Goal: Information Seeking & Learning: Learn about a topic

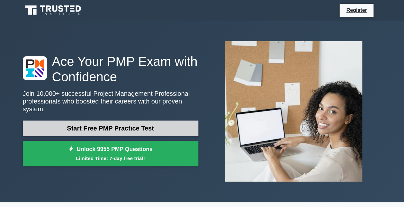
click at [130, 124] on link "Start Free PMP Practice Test" at bounding box center [111, 128] width 176 height 15
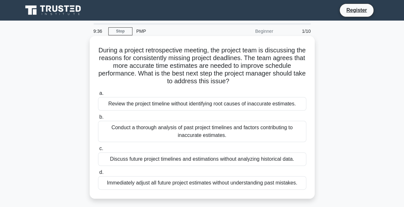
scroll to position [32, 0]
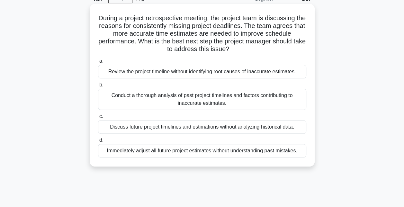
click at [136, 96] on div "Conduct a thorough analysis of past project timelines and factors contributing …" at bounding box center [202, 99] width 208 height 21
click at [98, 87] on input "b. Conduct a thorough analysis of past project timelines and factors contributi…" at bounding box center [98, 85] width 0 height 4
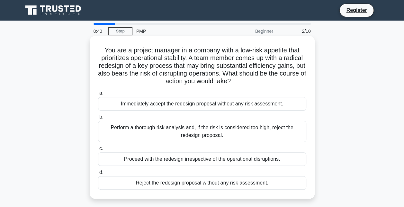
scroll to position [64, 0]
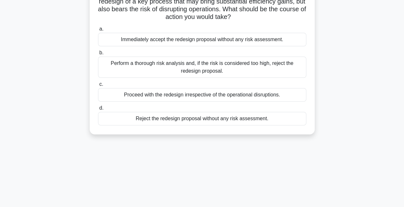
click at [262, 67] on div "Perform a thorough risk analysis and, if the risk is considered too high, rejec…" at bounding box center [202, 67] width 208 height 21
click at [98, 55] on input "b. Perform a thorough risk analysis and, if the risk is considered too high, re…" at bounding box center [98, 53] width 0 height 4
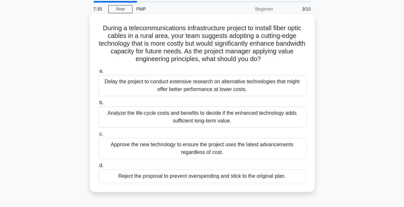
scroll to position [32, 0]
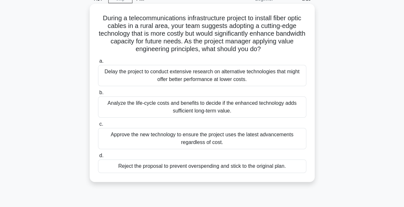
click at [166, 109] on div "Analyze the life-cycle costs and benefits to decide if the enhanced technology …" at bounding box center [202, 106] width 208 height 21
click at [98, 95] on input "b. Analyze the life-cycle costs and benefits to decide if the enhanced technolo…" at bounding box center [98, 93] width 0 height 4
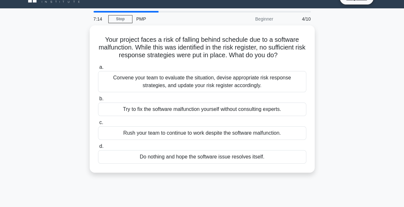
scroll to position [0, 0]
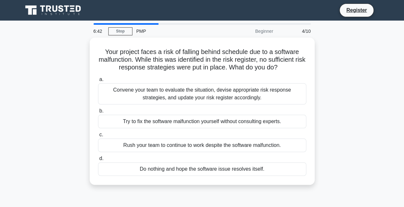
drag, startPoint x: 211, startPoint y: 61, endPoint x: -7, endPoint y: 95, distance: 220.5
drag, startPoint x: -7, startPoint y: 95, endPoint x: 5, endPoint y: 100, distance: 13.2
click at [5, 100] on main "6:41 Stop PMP Beginner 4/10 Your project faces a risk of falling behind schedul…" at bounding box center [202, 184] width 404 height 327
drag, startPoint x: 5, startPoint y: 100, endPoint x: 20, endPoint y: 126, distance: 29.6
click at [20, 126] on div "Your project faces a risk of falling behind schedule due to a software malfunct…" at bounding box center [202, 115] width 367 height 155
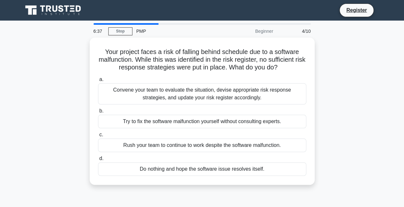
click at [29, 117] on div "Your project faces a risk of falling behind schedule due to a software malfunct…" at bounding box center [202, 115] width 367 height 155
drag, startPoint x: 29, startPoint y: 117, endPoint x: 31, endPoint y: 130, distance: 13.0
click at [31, 130] on div "Your project faces a risk of falling behind schedule due to a software malfunct…" at bounding box center [202, 115] width 367 height 155
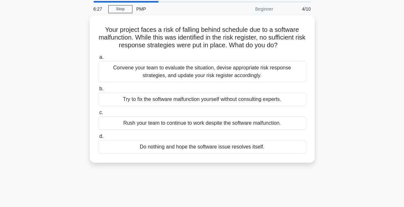
scroll to position [32, 0]
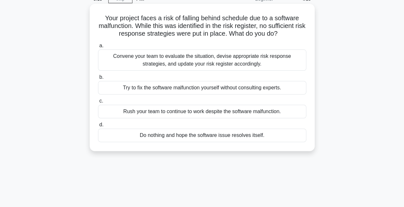
click at [181, 56] on div "Convene your team to evaluate the situation, devise appropriate risk response s…" at bounding box center [202, 60] width 208 height 21
click at [98, 48] on input "a. Convene your team to evaluate the situation, devise appropriate risk respons…" at bounding box center [98, 46] width 0 height 4
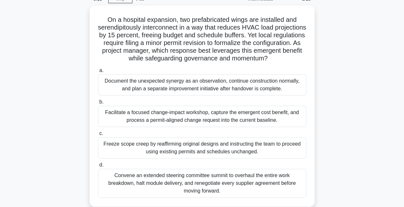
scroll to position [0, 0]
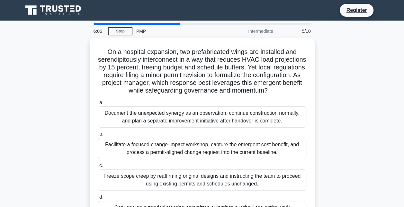
drag, startPoint x: 127, startPoint y: 60, endPoint x: 63, endPoint y: 61, distance: 64.3
click at [63, 61] on div "On a hospital expansion, two prefabricated wings are installed and serendipitou…" at bounding box center [202, 142] width 367 height 209
drag, startPoint x: 63, startPoint y: 61, endPoint x: 47, endPoint y: 64, distance: 16.0
click at [47, 64] on div "On a hospital expansion, two prefabricated wings are installed and serendipitou…" at bounding box center [202, 142] width 367 height 209
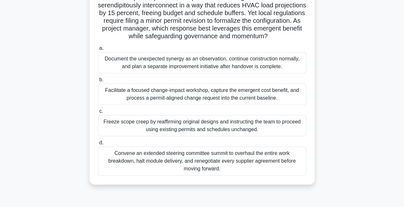
scroll to position [64, 0]
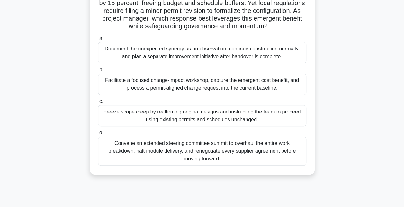
drag, startPoint x: 47, startPoint y: 64, endPoint x: 33, endPoint y: 44, distance: 24.6
click at [33, 44] on div "On a hospital expansion, two prefabricated wings are installed and serendipitou…" at bounding box center [202, 77] width 367 height 209
drag, startPoint x: 33, startPoint y: 44, endPoint x: 15, endPoint y: 35, distance: 20.7
click at [15, 35] on main "5:18 Stop PMP Intermediate 5/10 On a hospital expansion, two prefabricated wing…" at bounding box center [202, 119] width 404 height 327
click at [15, 35] on main "5:16 Stop PMP Intermediate 5/10 On a hospital expansion, two prefabricated wing…" at bounding box center [202, 119] width 404 height 327
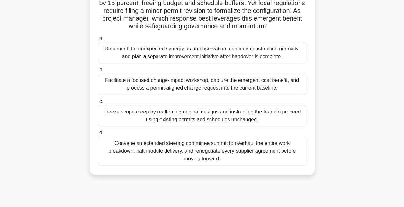
drag, startPoint x: 15, startPoint y: 35, endPoint x: 371, endPoint y: 116, distance: 365.5
click at [371, 116] on div "On a hospital expansion, two prefabricated wings are installed and serendipitou…" at bounding box center [202, 77] width 367 height 209
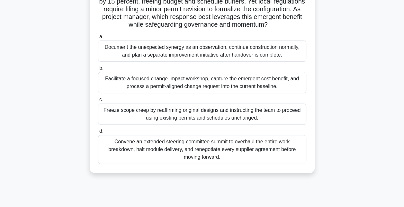
click at [173, 87] on div "Facilitate a focused change-impact workshop, capture the emergent cost benefit,…" at bounding box center [202, 82] width 208 height 21
click at [98, 70] on input "b. Facilitate a focused change-impact workshop, capture the emergent cost benef…" at bounding box center [98, 68] width 0 height 4
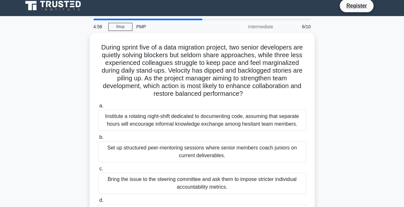
scroll to position [0, 0]
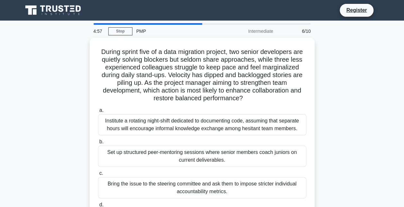
drag, startPoint x: 173, startPoint y: 87, endPoint x: 70, endPoint y: 74, distance: 103.4
click at [70, 74] on div "During sprint five of a data migration project, two senior developers are quiet…" at bounding box center [202, 142] width 367 height 209
drag, startPoint x: 70, startPoint y: 74, endPoint x: 358, endPoint y: 105, distance: 289.8
click at [358, 105] on div "During sprint five of a data migration project, two senior developers are quiet…" at bounding box center [202, 142] width 367 height 209
drag, startPoint x: 175, startPoint y: 80, endPoint x: 388, endPoint y: 93, distance: 214.2
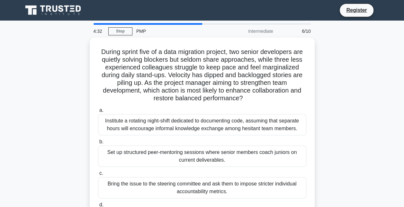
click at [388, 93] on main "4:32 Stop PMP Intermediate 6/10 During sprint five of a data migration project,…" at bounding box center [202, 184] width 404 height 327
drag, startPoint x: 33, startPoint y: 95, endPoint x: 23, endPoint y: 120, distance: 27.1
click at [23, 120] on div "During sprint five of a data migration project, two senior developers are quiet…" at bounding box center [202, 142] width 367 height 209
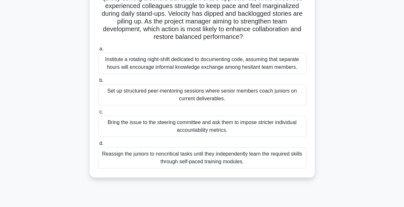
scroll to position [64, 0]
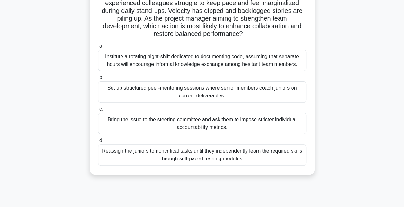
drag, startPoint x: 23, startPoint y: 120, endPoint x: 16, endPoint y: 150, distance: 29.9
click at [16, 150] on main "4:13 Stop PMP Intermediate 6/10 During sprint five of a data migration project,…" at bounding box center [202, 119] width 404 height 327
drag, startPoint x: 16, startPoint y: 150, endPoint x: 356, endPoint y: 116, distance: 341.3
click at [356, 116] on div "During sprint five of a data migration project, two senior developers are quiet…" at bounding box center [202, 77] width 367 height 209
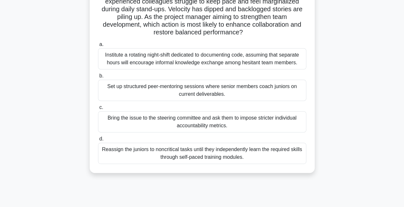
click at [190, 92] on div "Set up structured peer-mentoring sessions where senior members coach juniors on…" at bounding box center [202, 90] width 208 height 21
click at [98, 78] on input "b. Set up structured peer-mentoring sessions where senior members coach juniors…" at bounding box center [98, 76] width 0 height 4
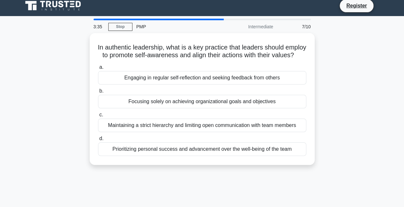
scroll to position [0, 0]
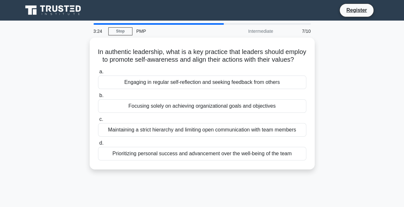
drag, startPoint x: 165, startPoint y: 60, endPoint x: 63, endPoint y: 71, distance: 102.2
click at [63, 71] on div "In authentic leadership, what is a key practice that leaders should employ to p…" at bounding box center [202, 108] width 367 height 140
drag, startPoint x: 135, startPoint y: 113, endPoint x: -44, endPoint y: 124, distance: 180.1
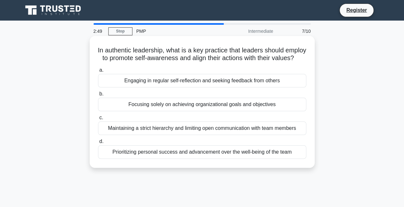
drag, startPoint x: -44, startPoint y: 124, endPoint x: 180, endPoint y: 87, distance: 227.9
click at [180, 87] on div "a. Engaging in regular self-reflection and seeking feedback from others b. Focu…" at bounding box center [202, 112] width 216 height 95
drag, startPoint x: 180, startPoint y: 87, endPoint x: 141, endPoint y: 88, distance: 38.9
click at [141, 87] on div "Engaging in regular self-reflection and seeking feedback from others" at bounding box center [202, 81] width 208 height 14
drag, startPoint x: 141, startPoint y: 88, endPoint x: 154, endPoint y: 89, distance: 12.6
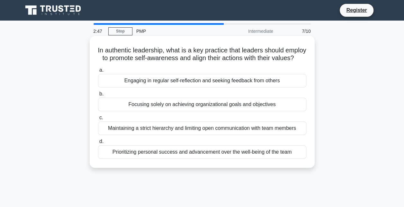
click at [154, 87] on div "Engaging in regular self-reflection and seeking feedback from others" at bounding box center [202, 81] width 208 height 14
click at [98, 72] on input "a. Engaging in regular self-reflection and seeking feedback from others" at bounding box center [98, 70] width 0 height 4
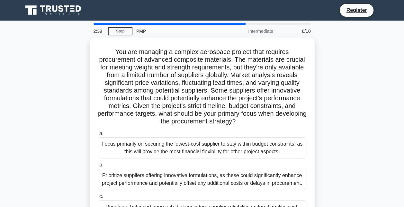
drag, startPoint x: 174, startPoint y: 67, endPoint x: 59, endPoint y: 87, distance: 115.9
click at [59, 87] on div "You are managing a complex aerospace project that requires procurement of advan…" at bounding box center [202, 158] width 367 height 240
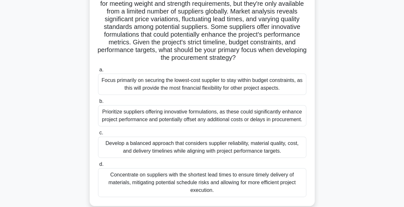
scroll to position [64, 0]
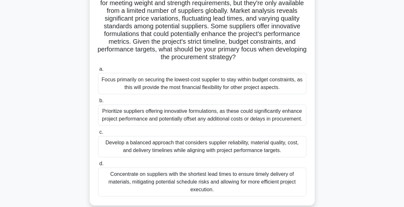
drag, startPoint x: 49, startPoint y: 77, endPoint x: 21, endPoint y: 65, distance: 29.8
click at [21, 65] on div "You are managing a complex aerospace project that requires procurement of advan…" at bounding box center [202, 93] width 367 height 240
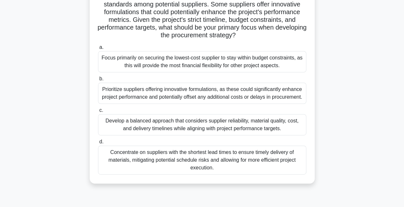
scroll to position [96, 0]
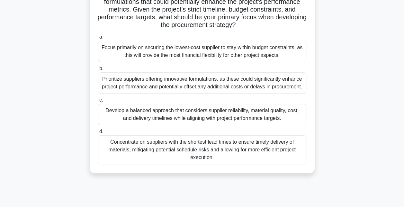
drag, startPoint x: 7, startPoint y: 74, endPoint x: 26, endPoint y: 46, distance: 33.4
click at [26, 46] on div "You are managing a complex aerospace project that requires procurement of advan…" at bounding box center [202, 61] width 367 height 240
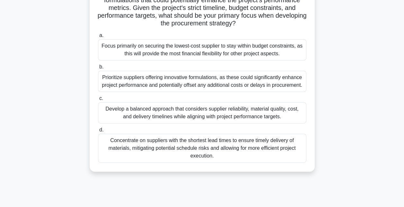
click at [180, 116] on div "Develop a balanced approach that considers supplier reliability, material quali…" at bounding box center [202, 112] width 208 height 21
click at [98, 101] on input "c. Develop a balanced approach that considers supplier reliability, material qu…" at bounding box center [98, 98] width 0 height 4
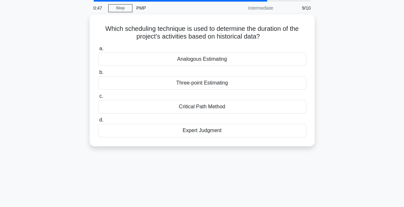
scroll to position [0, 0]
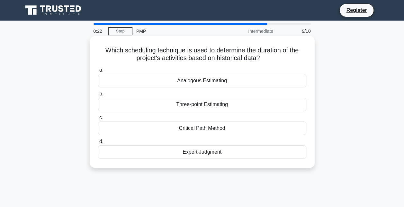
click at [177, 82] on div "Analogous Estimating" at bounding box center [202, 81] width 208 height 14
click at [98, 72] on input "a. Analogous Estimating" at bounding box center [98, 70] width 0 height 4
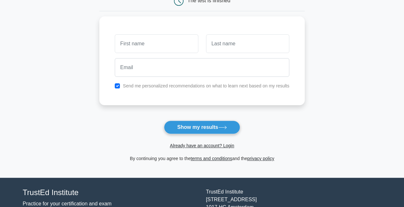
scroll to position [64, 0]
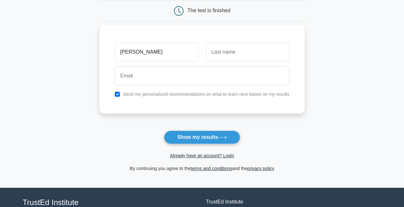
type input "Amir"
type input "K"
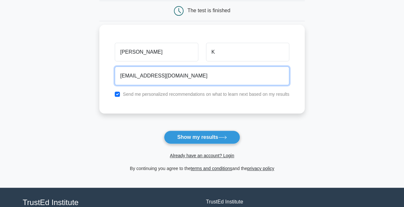
type input "Amir2khatami@gmail.com"
click at [164, 131] on button "Show my results" at bounding box center [202, 138] width 76 height 14
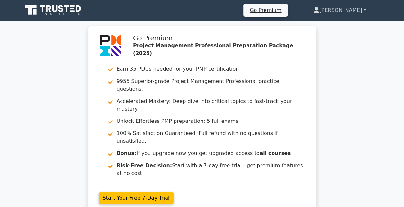
click at [357, 6] on link "[PERSON_NAME]" at bounding box center [340, 10] width 84 height 13
click at [349, 25] on link "Profile" at bounding box center [323, 25] width 51 height 10
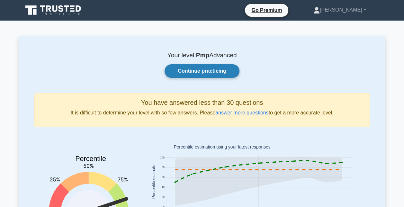
click at [212, 73] on link "Continue practicing" at bounding box center [202, 71] width 75 height 14
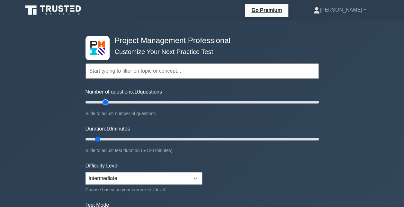
click at [104, 103] on input "Number of questions: 10 questions" at bounding box center [202, 102] width 233 height 8
click at [112, 100] on input "Number of questions: 20 questions" at bounding box center [202, 102] width 233 height 8
type input "30"
click at [120, 100] on input "Number of questions: 30 questions" at bounding box center [202, 102] width 233 height 8
drag, startPoint x: 101, startPoint y: 138, endPoint x: 136, endPoint y: 140, distance: 35.4
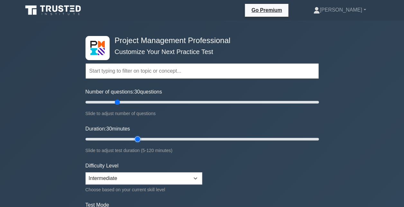
type input "30"
click at [136, 140] on input "Duration: 30 minutes" at bounding box center [202, 139] width 233 height 8
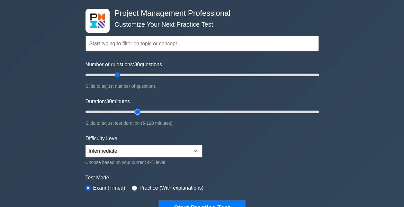
scroll to position [64, 0]
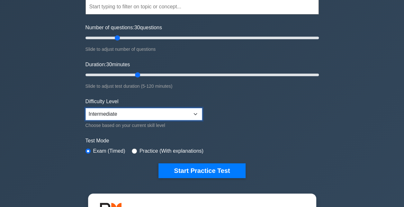
click at [123, 119] on select "Beginner Intermediate Expert" at bounding box center [144, 114] width 117 height 12
select select "expert"
click at [86, 108] on select "Beginner Intermediate Expert" at bounding box center [144, 114] width 117 height 12
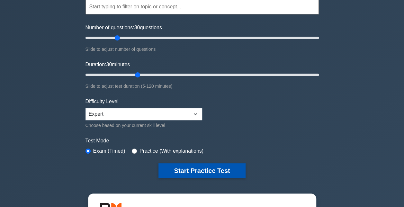
click at [192, 168] on button "Start Practice Test" at bounding box center [202, 170] width 87 height 15
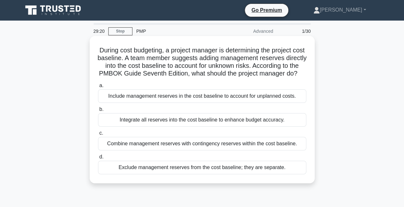
click at [239, 127] on div "Integrate all reserves into the cost baseline to enhance budget accuracy." at bounding box center [202, 120] width 208 height 14
click at [98, 112] on input "b. Integrate all reserves into the cost baseline to enhance budget accuracy." at bounding box center [98, 109] width 0 height 4
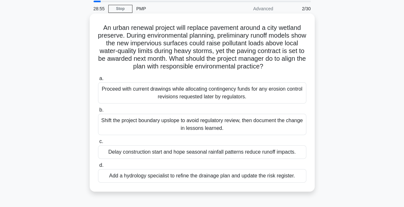
scroll to position [32, 0]
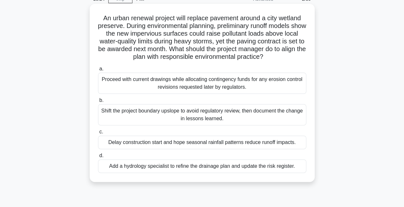
click at [152, 168] on div "Add a hydrology specialist to refine the drainage plan and update the risk regi…" at bounding box center [202, 167] width 208 height 14
click at [98, 158] on input "d. Add a hydrology specialist to refine the drainage plan and update the risk r…" at bounding box center [98, 156] width 0 height 4
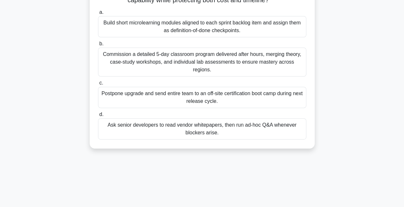
scroll to position [64, 0]
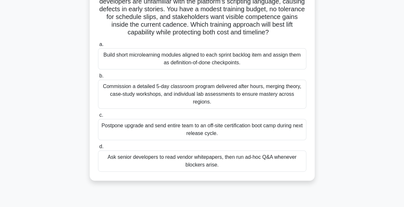
click at [164, 62] on div "Build short microlearning modules aligned to each sprint backlog item and assig…" at bounding box center [202, 58] width 208 height 21
click at [98, 47] on input "a. Build short microlearning modules aligned to each sprint backlog item and as…" at bounding box center [98, 44] width 0 height 4
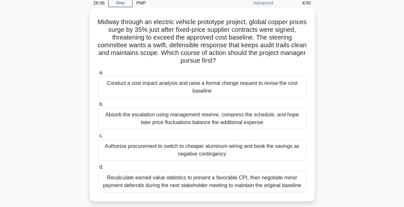
scroll to position [0, 0]
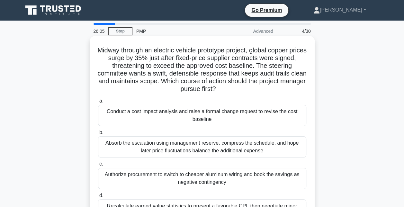
click at [194, 115] on div "Conduct a cost impact analysis and raise a formal change request to revise the …" at bounding box center [202, 115] width 208 height 21
click at [98, 103] on input "a. Conduct a cost impact analysis and raise a formal change request to revise t…" at bounding box center [98, 101] width 0 height 4
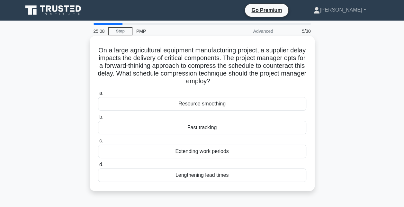
click at [209, 130] on div "Fast tracking" at bounding box center [202, 128] width 208 height 14
click at [98, 119] on input "b. Fast tracking" at bounding box center [98, 117] width 0 height 4
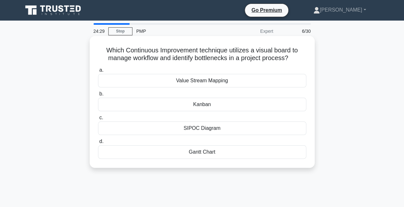
click at [192, 83] on div "Value Stream Mapping" at bounding box center [202, 81] width 208 height 14
click at [98, 72] on input "a. Value Stream Mapping" at bounding box center [98, 70] width 0 height 4
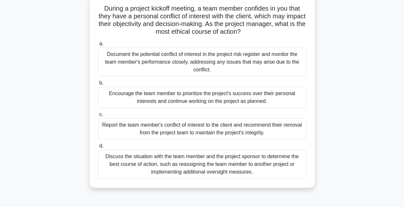
scroll to position [32, 0]
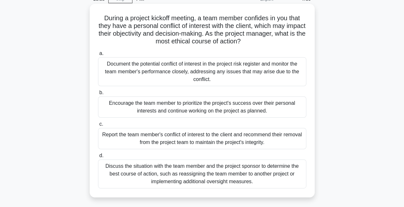
click at [170, 80] on div "Document the potential conflict of interest in the project risk register and mo…" at bounding box center [202, 71] width 208 height 29
click at [98, 56] on input "a. Document the potential conflict of interest in the project risk register and…" at bounding box center [98, 53] width 0 height 4
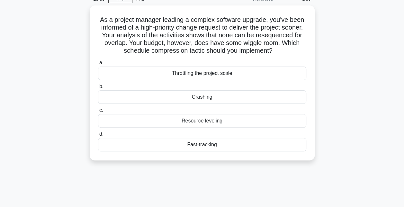
scroll to position [0, 0]
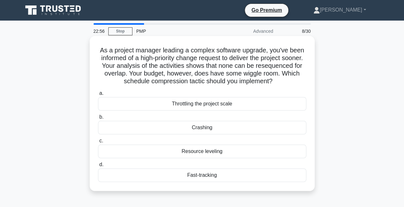
click at [222, 105] on div "Throttling the project scale" at bounding box center [202, 104] width 208 height 14
click at [98, 96] on input "a. Throttling the project scale" at bounding box center [98, 93] width 0 height 4
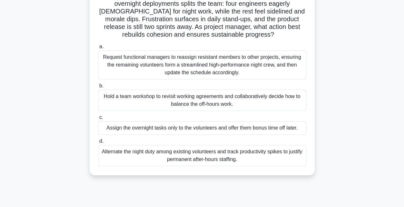
scroll to position [64, 0]
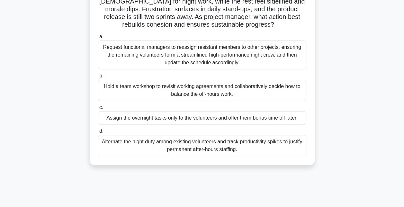
click at [132, 89] on div "Hold a team workshop to revisit working agreements and collaboratively decide h…" at bounding box center [202, 90] width 208 height 21
click at [98, 78] on input "b. Hold a team workshop to revisit working agreements and collaboratively decid…" at bounding box center [98, 76] width 0 height 4
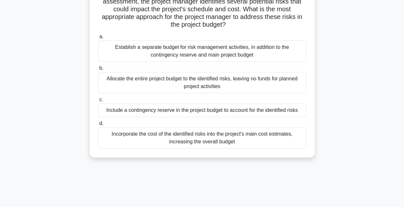
click at [233, 111] on div "Include a contingency reserve in the project budget to account for the identifi…" at bounding box center [202, 111] width 208 height 14
click at [98, 102] on input "c. Include a contingency reserve in the project budget to account for the ident…" at bounding box center [98, 100] width 0 height 4
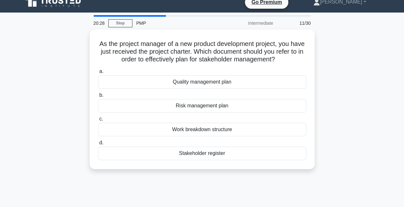
scroll to position [0, 0]
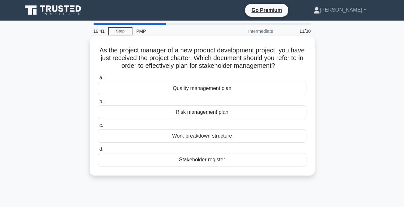
click at [196, 162] on div "Stakeholder register" at bounding box center [202, 160] width 208 height 14
click at [98, 151] on input "d. Stakeholder register" at bounding box center [98, 149] width 0 height 4
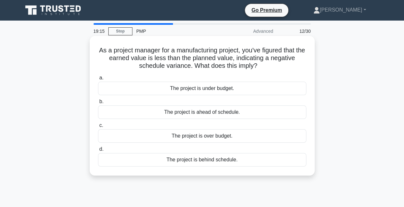
drag, startPoint x: 145, startPoint y: 65, endPoint x: 137, endPoint y: 53, distance: 15.1
click at [137, 53] on h5 "As a project manager for a manufacturing project, you've figured that the earne…" at bounding box center [202, 58] width 210 height 24
click at [203, 136] on div "The project is over budget." at bounding box center [202, 136] width 208 height 14
click at [98, 128] on input "c. The project is over budget." at bounding box center [98, 125] width 0 height 4
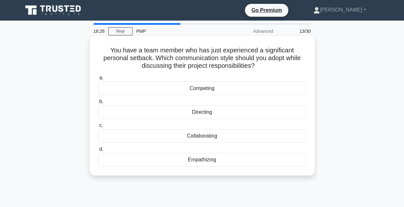
click at [214, 161] on div "Empathizing" at bounding box center [202, 160] width 208 height 14
click at [98, 151] on input "d. Empathizing" at bounding box center [98, 149] width 0 height 4
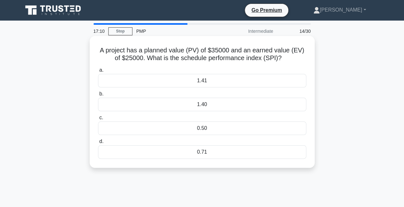
click at [279, 150] on div "0.71" at bounding box center [202, 152] width 208 height 14
click at [98, 144] on input "d. 0.71" at bounding box center [98, 142] width 0 height 4
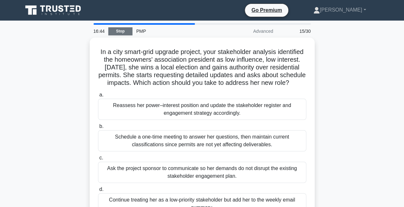
click at [127, 31] on link "Stop" at bounding box center [120, 31] width 24 height 8
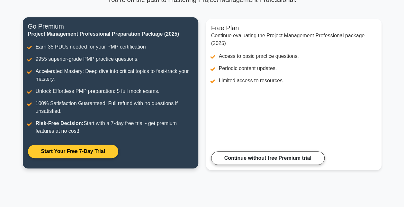
scroll to position [141, 0]
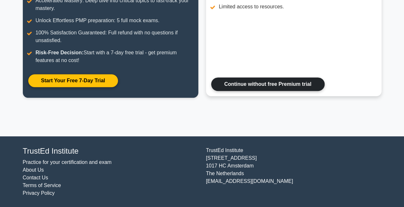
click at [291, 84] on link "Continue without free Premium trial" at bounding box center [268, 84] width 114 height 14
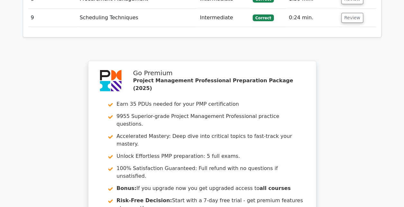
scroll to position [1158, 0]
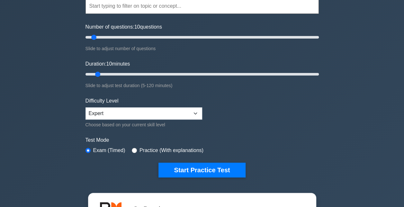
scroll to position [64, 0]
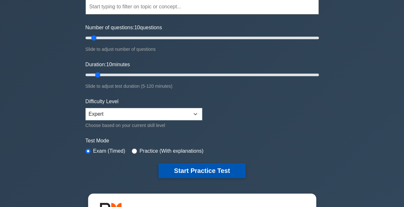
click at [209, 165] on button "Start Practice Test" at bounding box center [202, 170] width 87 height 15
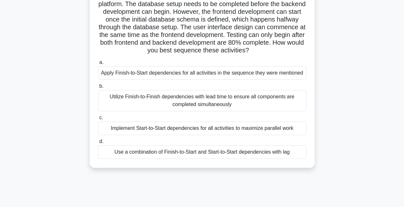
scroll to position [64, 0]
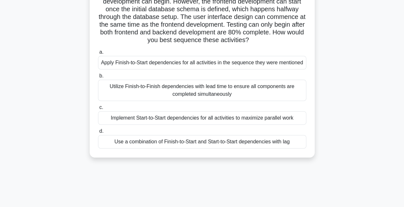
click at [255, 142] on div "Use a combination of Finish-to-Start and Start-to-Start dependencies with lag" at bounding box center [202, 142] width 208 height 14
click at [98, 133] on input "d. Use a combination of Finish-to-Start and Start-to-Start dependencies with lag" at bounding box center [98, 131] width 0 height 4
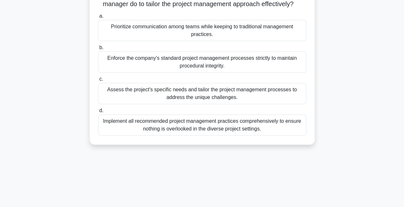
scroll to position [96, 0]
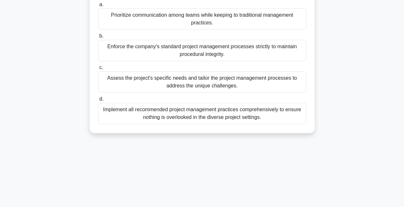
click at [275, 26] on div "Prioritize communication among teams while keeping to traditional management pr…" at bounding box center [202, 18] width 208 height 21
click at [98, 7] on input "a. Prioritize communication among teams while keeping to traditional management…" at bounding box center [98, 5] width 0 height 4
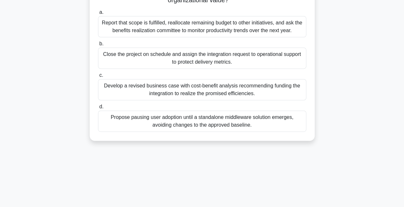
click at [199, 89] on div "Develop a revised business case with cost-benefit analysis recommending funding…" at bounding box center [202, 89] width 208 height 21
click at [98, 77] on input "c. Develop a revised business case with cost-benefit analysis recommending fund…" at bounding box center [98, 75] width 0 height 4
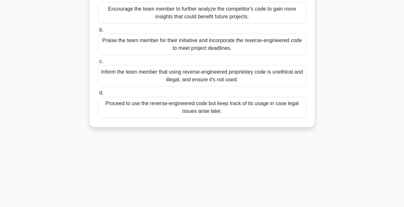
scroll to position [64, 0]
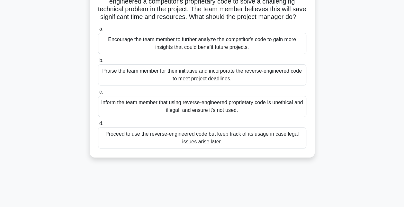
click at [223, 116] on div "Inform the team member that using reverse-engineered proprietary code is unethi…" at bounding box center [202, 106] width 208 height 21
click at [98, 94] on input "c. Inform the team member that using reverse-engineered proprietary code is une…" at bounding box center [98, 92] width 0 height 4
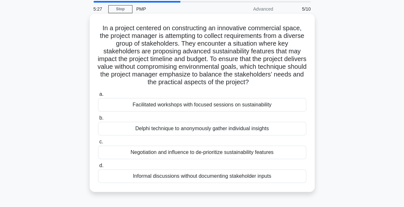
scroll to position [32, 0]
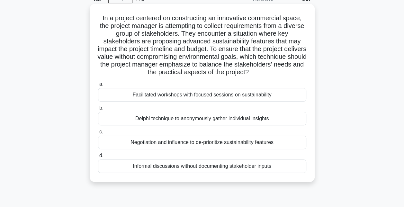
drag, startPoint x: 147, startPoint y: 50, endPoint x: 98, endPoint y: 41, distance: 50.4
click at [98, 41] on h5 "In a project centered on constructing an innovative commercial space, the proje…" at bounding box center [202, 45] width 210 height 62
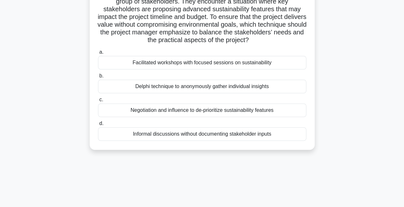
scroll to position [96, 0]
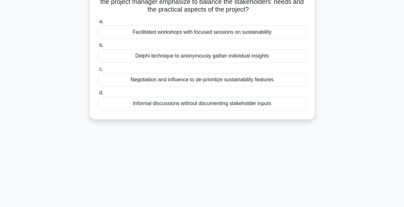
drag, startPoint x: 98, startPoint y: 41, endPoint x: 37, endPoint y: 53, distance: 62.4
click at [37, 53] on div "In a project centered on constructing an innovative commercial space, the proje…" at bounding box center [202, 34] width 367 height 186
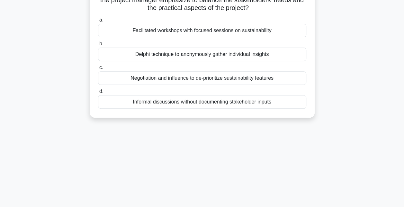
click at [194, 55] on div "Delphi technique to anonymously gather individual insights" at bounding box center [202, 55] width 208 height 14
click at [98, 46] on input "b. Delphi technique to anonymously gather individual insights" at bounding box center [98, 44] width 0 height 4
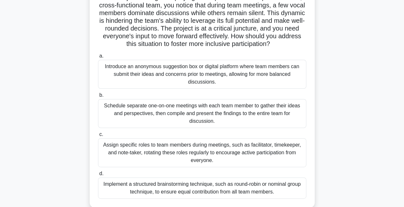
scroll to position [64, 0]
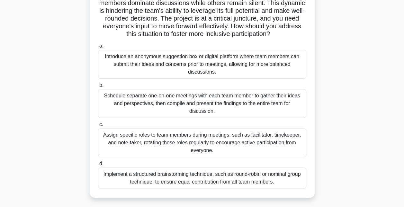
drag, startPoint x: 189, startPoint y: 34, endPoint x: 53, endPoint y: 68, distance: 139.7
click at [53, 68] on div "As a Project Manager employing Participative Leadership in a diverse, cross-fun…" at bounding box center [202, 89] width 367 height 232
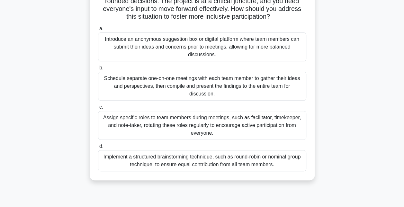
scroll to position [96, 0]
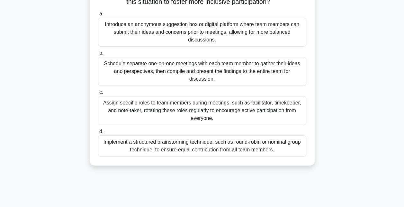
drag, startPoint x: 53, startPoint y: 68, endPoint x: 17, endPoint y: 63, distance: 36.3
click at [17, 63] on main "4:01 Stop PMP Expert 6/10 As a Project Manager employing Participative Leadersh…" at bounding box center [202, 87] width 404 height 327
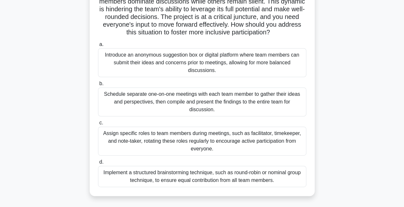
click at [118, 62] on div "Introduce an anonymous suggestion box or digital platform where team members ca…" at bounding box center [202, 62] width 208 height 29
click at [98, 47] on input "a. Introduce an anonymous suggestion box or digital platform where team members…" at bounding box center [98, 44] width 0 height 4
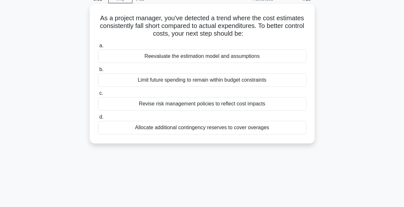
scroll to position [0, 0]
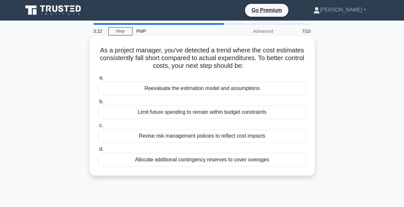
click at [206, 91] on div "Reevaluate the estimation model and assumptions" at bounding box center [202, 89] width 208 height 14
click at [98, 80] on input "a. Reevaluate the estimation model and assumptions" at bounding box center [98, 78] width 0 height 4
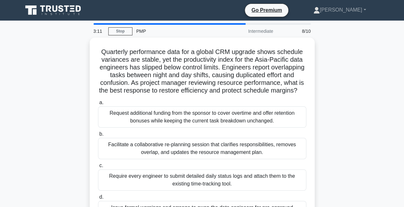
drag, startPoint x: 206, startPoint y: 91, endPoint x: 83, endPoint y: 89, distance: 122.8
click at [83, 89] on div "Quarterly performance data for a global CRM upgrade shows schedule variances ar…" at bounding box center [202, 138] width 367 height 201
drag, startPoint x: 83, startPoint y: 89, endPoint x: 60, endPoint y: 88, distance: 22.9
click at [60, 88] on div "Quarterly performance data for a global CRM upgrade shows schedule variances ar…" at bounding box center [202, 138] width 367 height 201
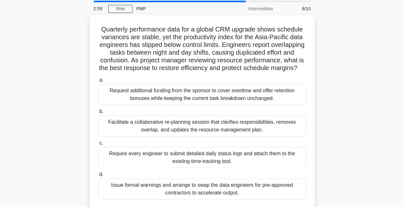
scroll to position [64, 0]
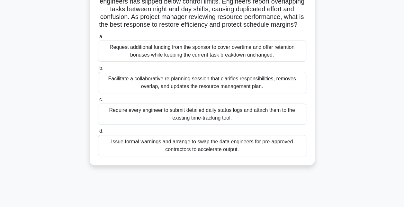
click at [247, 92] on div "Facilitate a collaborative re-planning session that clarifies responsibilities,…" at bounding box center [202, 82] width 208 height 21
click at [98, 70] on input "b. Facilitate a collaborative re-planning session that clarifies responsibiliti…" at bounding box center [98, 68] width 0 height 4
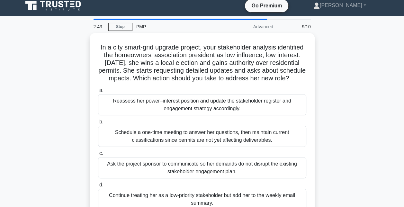
scroll to position [0, 0]
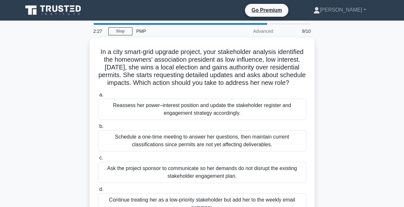
drag, startPoint x: 247, startPoint y: 92, endPoint x: 35, endPoint y: 112, distance: 212.8
click at [35, 112] on div "In a city smart-grid upgrade project, your stakeholder analysis identified the …" at bounding box center [202, 135] width 367 height 194
drag, startPoint x: 35, startPoint y: 112, endPoint x: 24, endPoint y: 133, distance: 24.0
click at [24, 133] on div "In a city smart-grid upgrade project, your stakeholder analysis identified the …" at bounding box center [202, 135] width 367 height 194
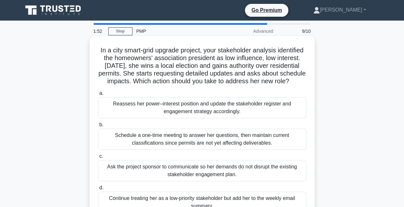
drag, startPoint x: 205, startPoint y: 70, endPoint x: 182, endPoint y: 67, distance: 23.0
click at [182, 67] on h5 "In a city smart-grid upgrade project, your stakeholder analysis identified the …" at bounding box center [202, 65] width 210 height 39
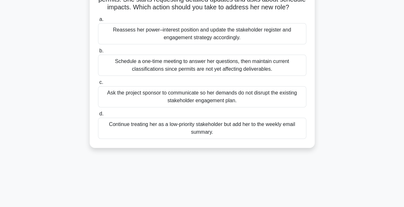
scroll to position [64, 0]
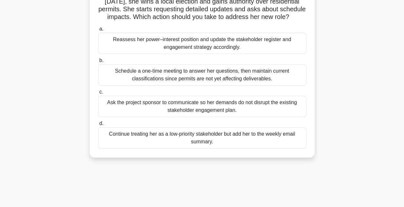
click at [179, 54] on div "Reassess her power–interest position and update the stakeholder register and en…" at bounding box center [202, 43] width 208 height 21
click at [98, 31] on input "a. Reassess her power–interest position and update the stakeholder register and…" at bounding box center [98, 29] width 0 height 4
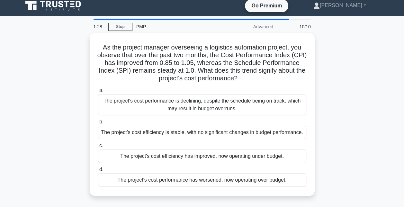
scroll to position [0, 0]
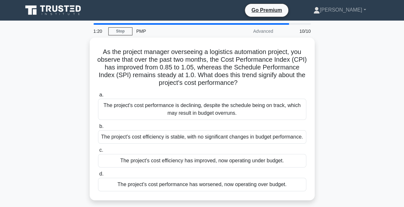
drag, startPoint x: 179, startPoint y: 55, endPoint x: 51, endPoint y: 72, distance: 129.8
click at [51, 72] on div "As the project manager overseeing a logistics automation project, you observe t…" at bounding box center [202, 123] width 367 height 170
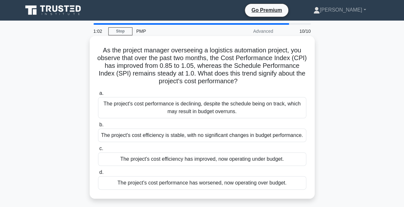
scroll to position [32, 0]
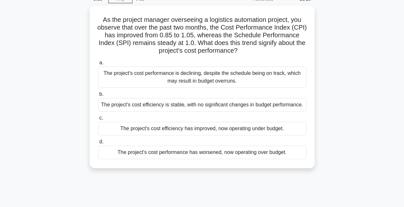
drag, startPoint x: 214, startPoint y: 62, endPoint x: 50, endPoint y: 44, distance: 165.6
click at [50, 44] on div "As the project manager overseeing a logistics automation project, you observe t…" at bounding box center [202, 90] width 367 height 170
drag, startPoint x: 50, startPoint y: 44, endPoint x: 14, endPoint y: 42, distance: 35.4
click at [14, 42] on main "0:52 Stop PMP Advanced 10/10 As the project manager overseeing a logistics auto…" at bounding box center [202, 151] width 404 height 327
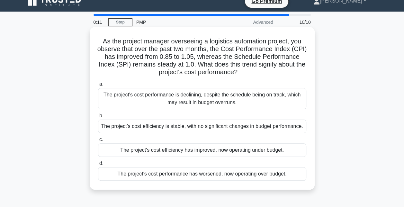
scroll to position [0, 0]
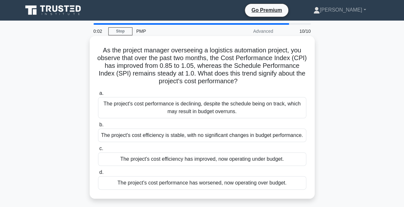
click at [195, 137] on div "The project's cost efficiency is stable, with no significant changes in budget …" at bounding box center [202, 136] width 208 height 14
click at [98, 127] on input "b. The project's cost efficiency is stable, with no significant changes in budg…" at bounding box center [98, 125] width 0 height 4
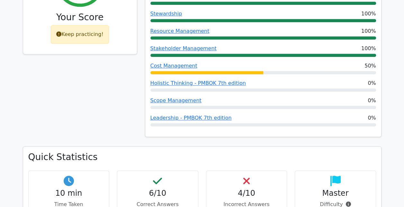
scroll to position [354, 0]
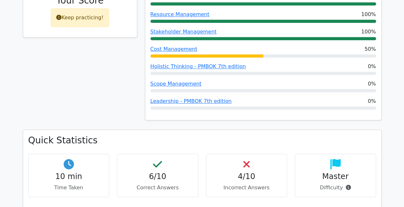
click at [264, 97] on div "Leadership - PMBOK 7th edition 0%" at bounding box center [263, 101] width 226 height 8
click at [202, 98] on link "Leadership - PMBOK 7th edition" at bounding box center [190, 101] width 81 height 6
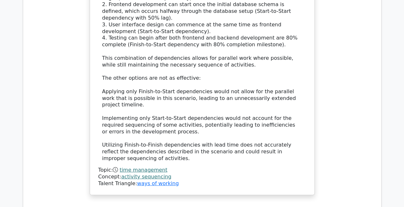
scroll to position [965, 0]
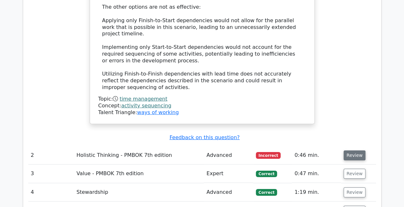
click at [349, 150] on button "Review" at bounding box center [355, 155] width 22 height 10
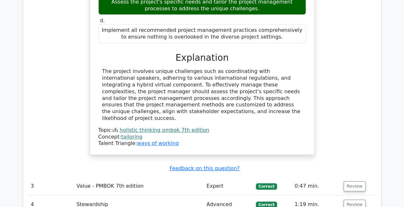
scroll to position [1286, 0]
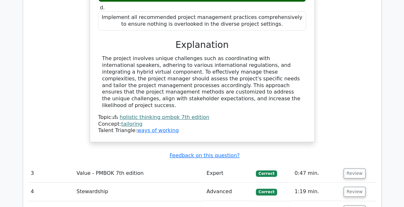
click at [349, 169] on button "Review" at bounding box center [355, 174] width 22 height 10
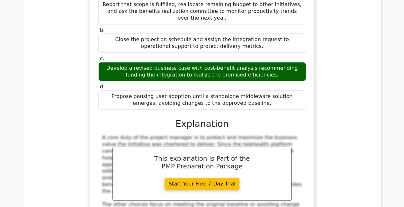
scroll to position [1630, 0]
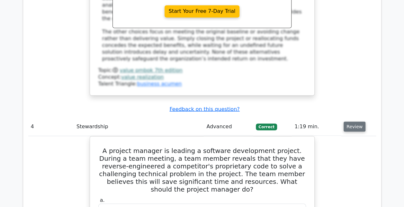
scroll to position [1727, 0]
drag, startPoint x: 355, startPoint y: 118, endPoint x: 38, endPoint y: 92, distance: 318.2
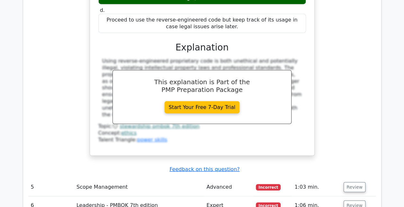
scroll to position [2016, 0]
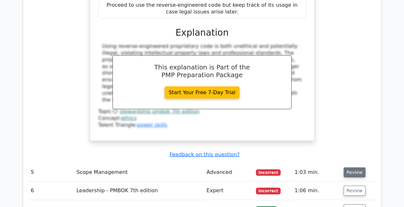
click at [347, 168] on button "Review" at bounding box center [355, 173] width 22 height 10
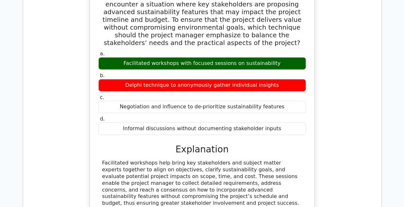
scroll to position [2241, 0]
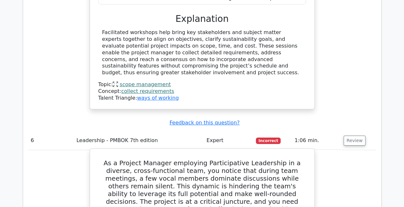
scroll to position [2370, 0]
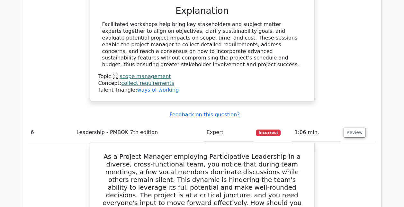
drag, startPoint x: 200, startPoint y: 110, endPoint x: 60, endPoint y: 107, distance: 139.9
drag, startPoint x: 60, startPoint y: 107, endPoint x: 57, endPoint y: 125, distance: 18.4
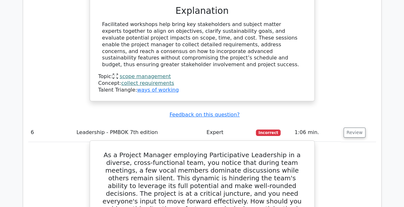
scroll to position [2402, 0]
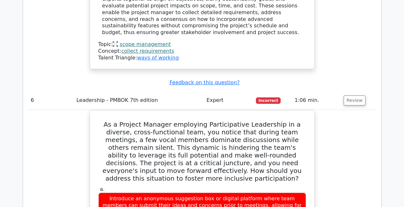
drag, startPoint x: 266, startPoint y: 41, endPoint x: 48, endPoint y: 82, distance: 222.6
drag, startPoint x: 48, startPoint y: 82, endPoint x: 46, endPoint y: 73, distance: 8.9
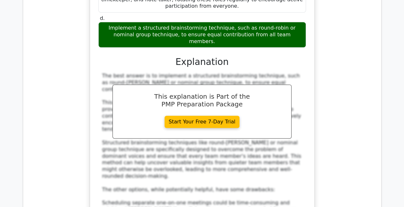
scroll to position [2756, 0]
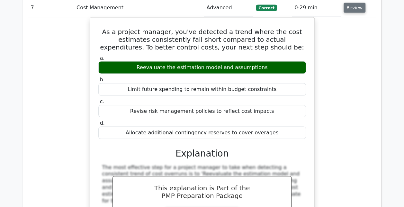
scroll to position [3045, 0]
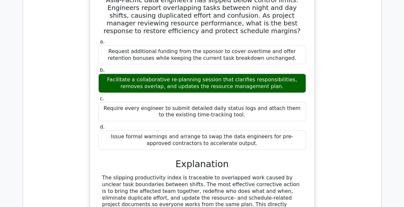
scroll to position [3431, 0]
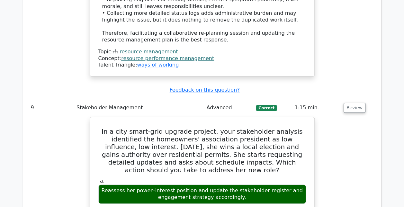
scroll to position [3785, 0]
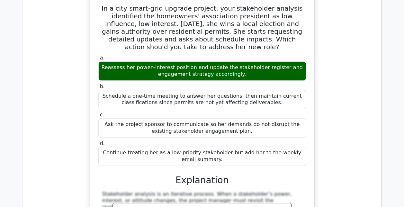
drag, startPoint x: 349, startPoint y: 129, endPoint x: 342, endPoint y: 154, distance: 26.7
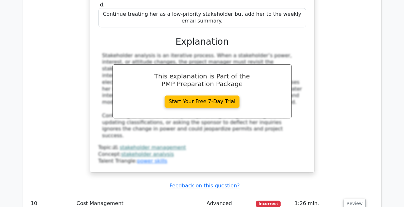
scroll to position [3913, 0]
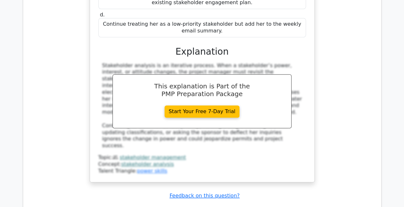
drag, startPoint x: 246, startPoint y: 43, endPoint x: 178, endPoint y: 21, distance: 71.3
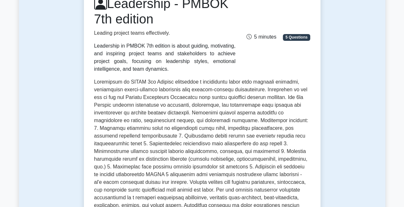
scroll to position [96, 0]
